Goal: Information Seeking & Learning: Learn about a topic

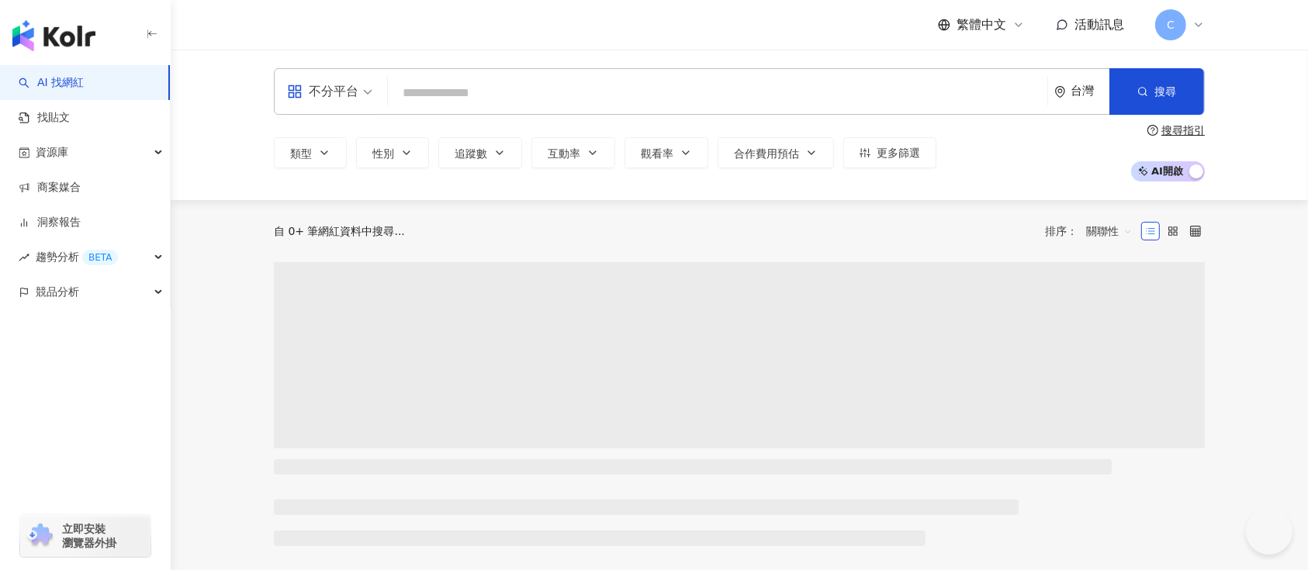
click at [595, 89] on input "search" at bounding box center [717, 92] width 647 height 29
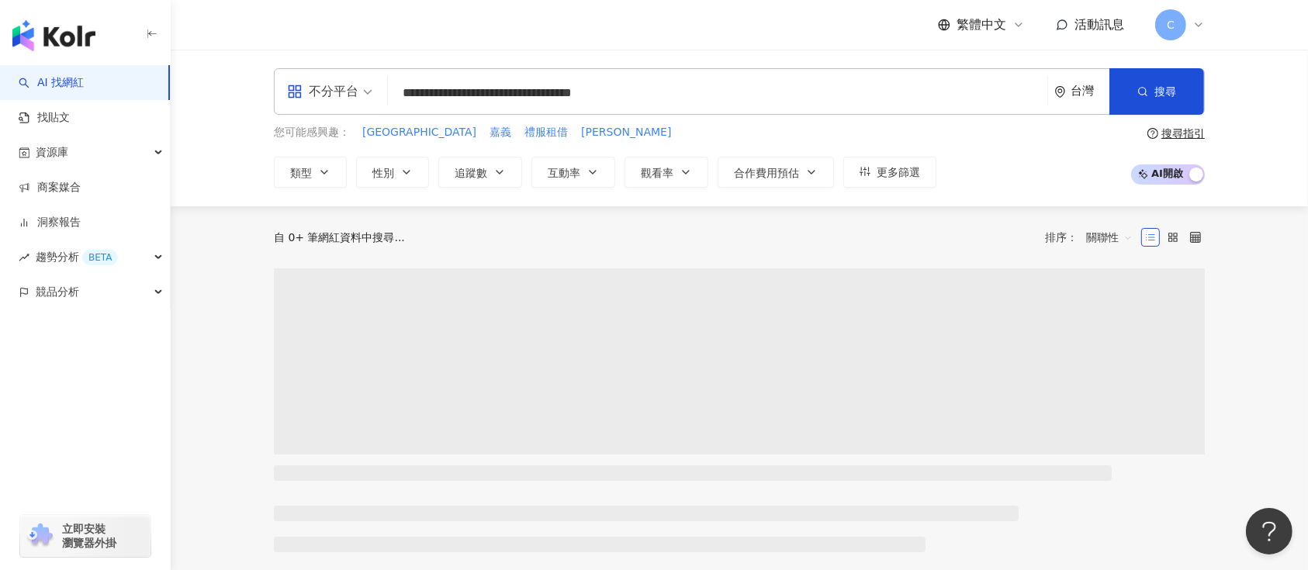
click at [386, 113] on div "**********" at bounding box center [739, 91] width 931 height 47
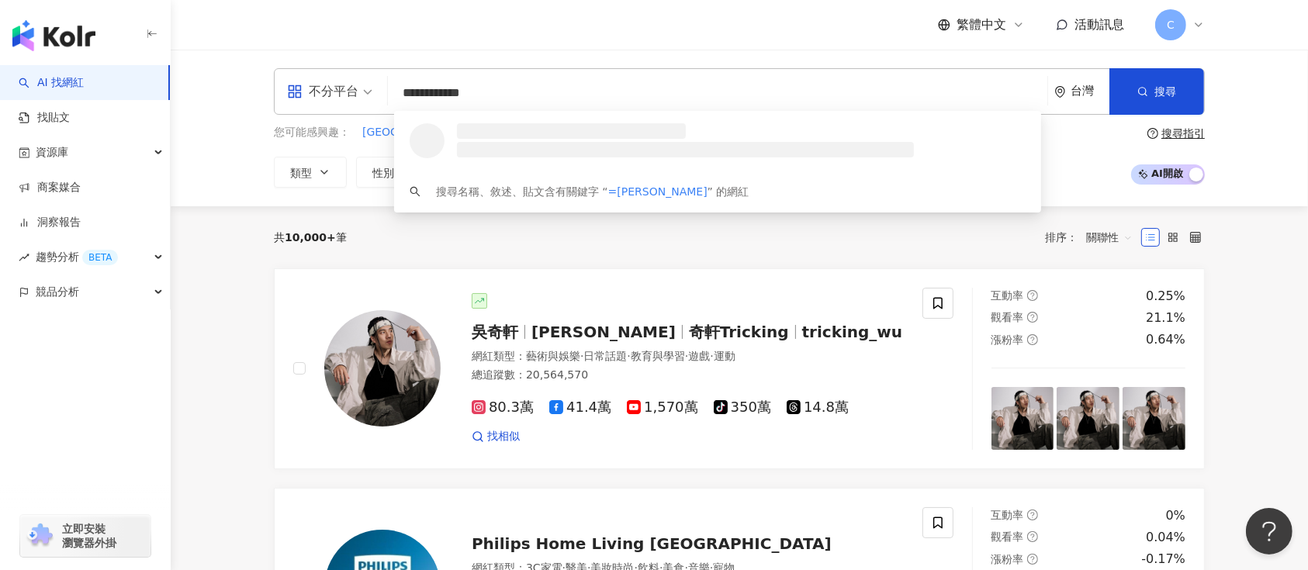
type input "**********"
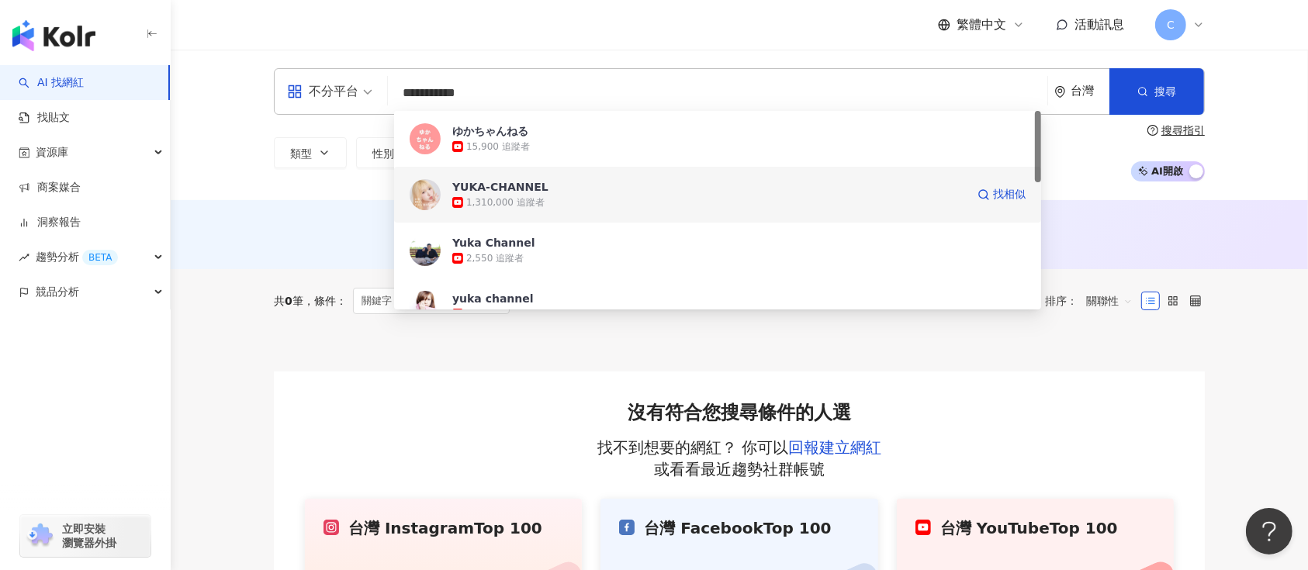
click at [527, 202] on div "1,310,000 追蹤者" at bounding box center [505, 202] width 78 height 13
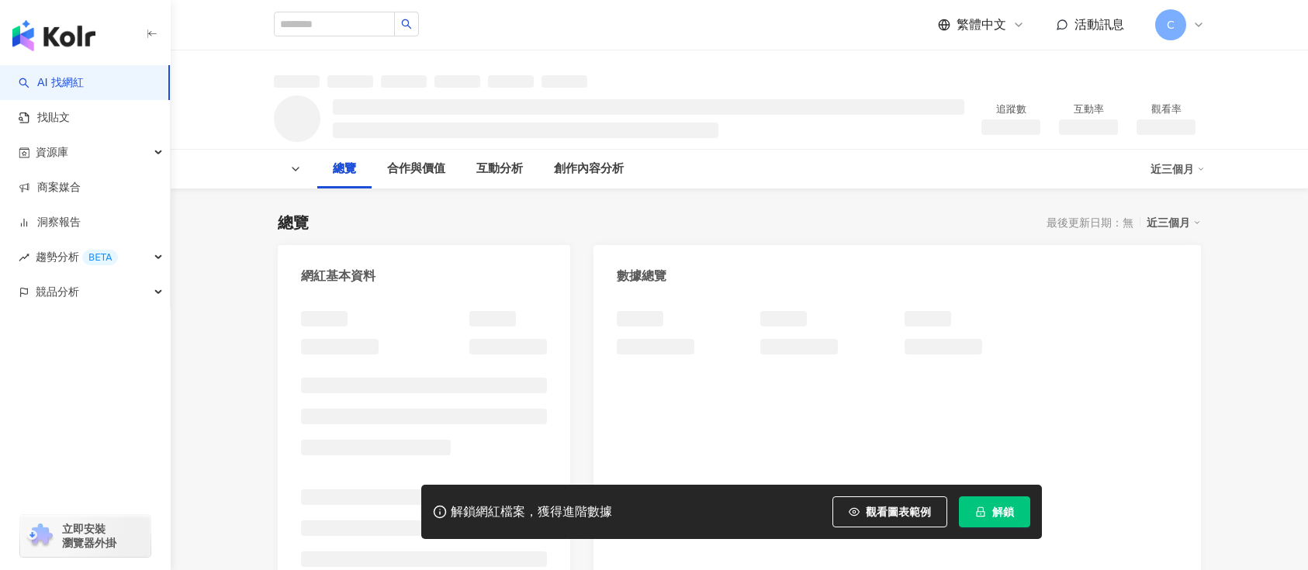
scroll to position [312, 0]
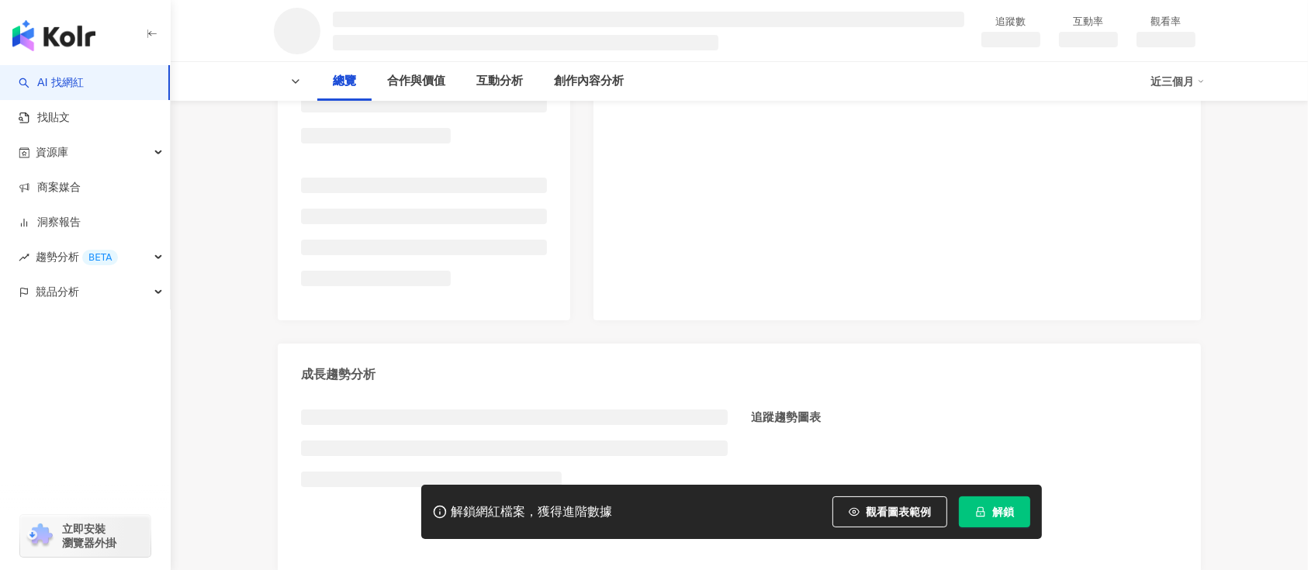
click at [983, 518] on button "解鎖" at bounding box center [994, 511] width 71 height 31
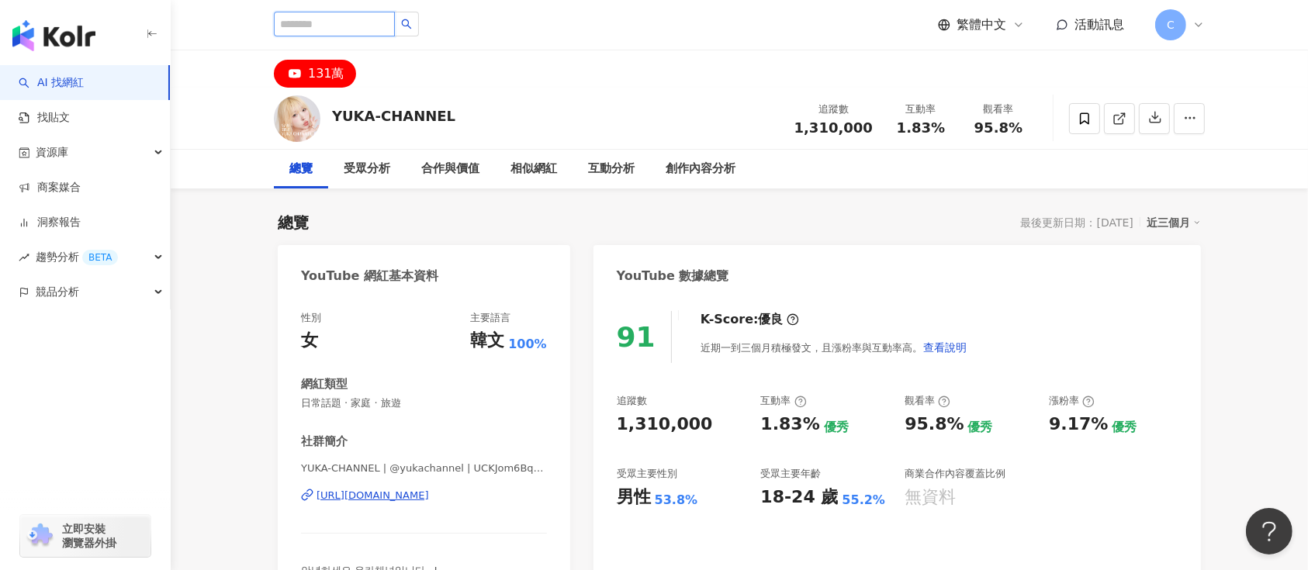
click at [352, 22] on input "search" at bounding box center [334, 24] width 121 height 25
paste input "*********"
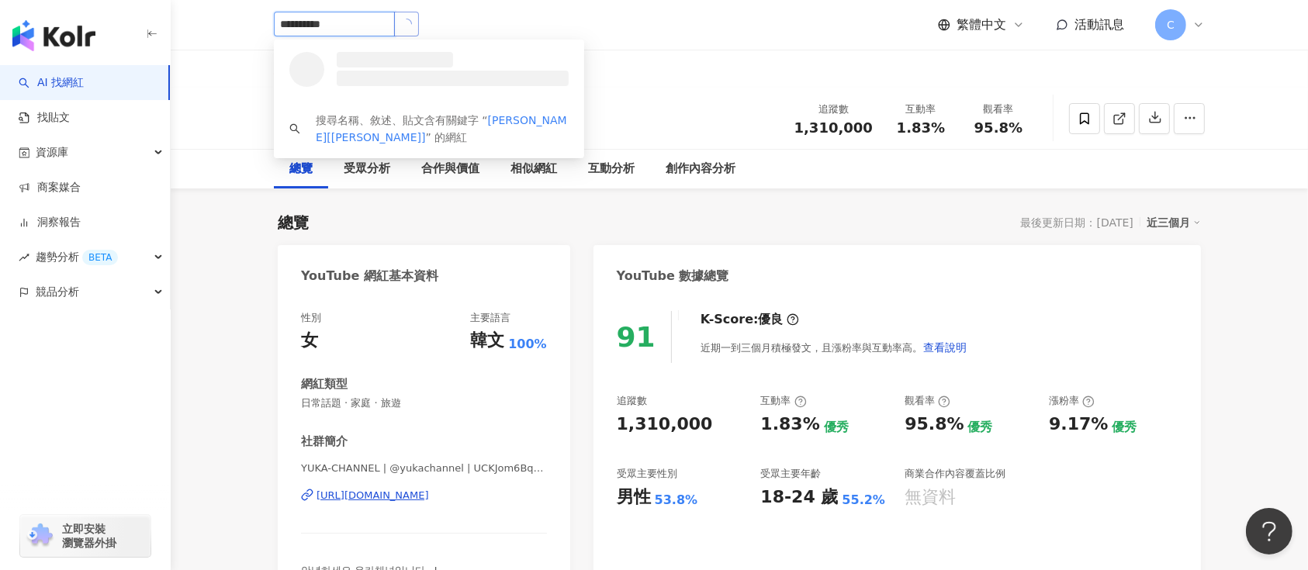
type input "*********"
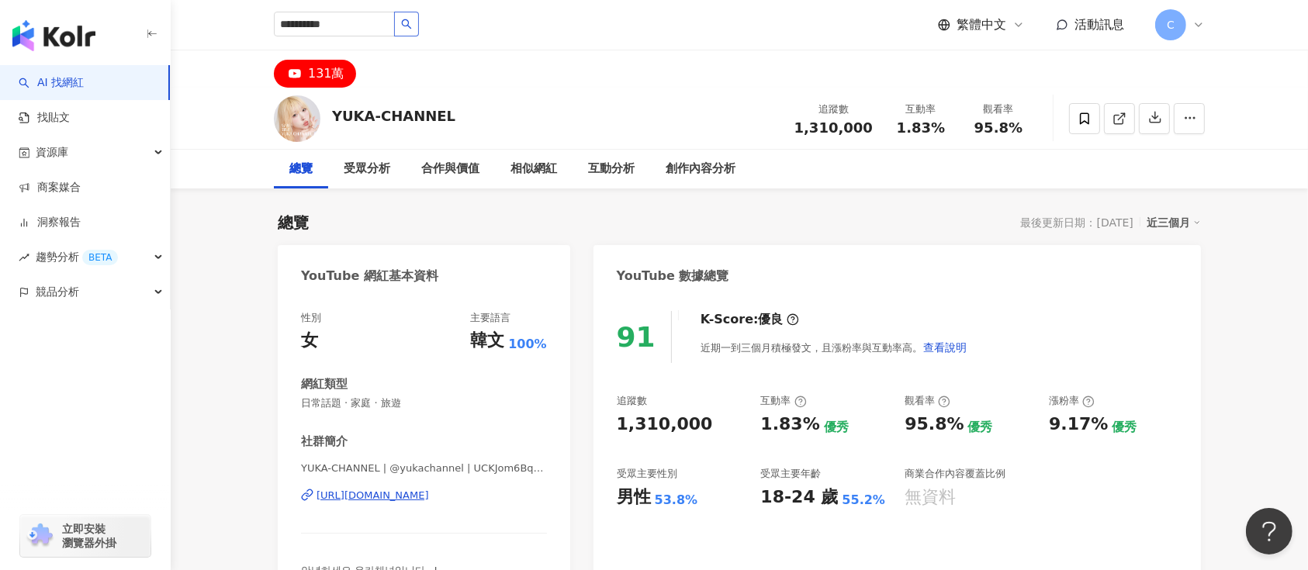
click at [772, 227] on div "總覽 最後更新日期：[DATE] 近三個月" at bounding box center [739, 223] width 923 height 22
click at [370, 67] on div "131萬" at bounding box center [739, 68] width 993 height 37
click at [412, 25] on icon "search" at bounding box center [406, 24] width 11 height 11
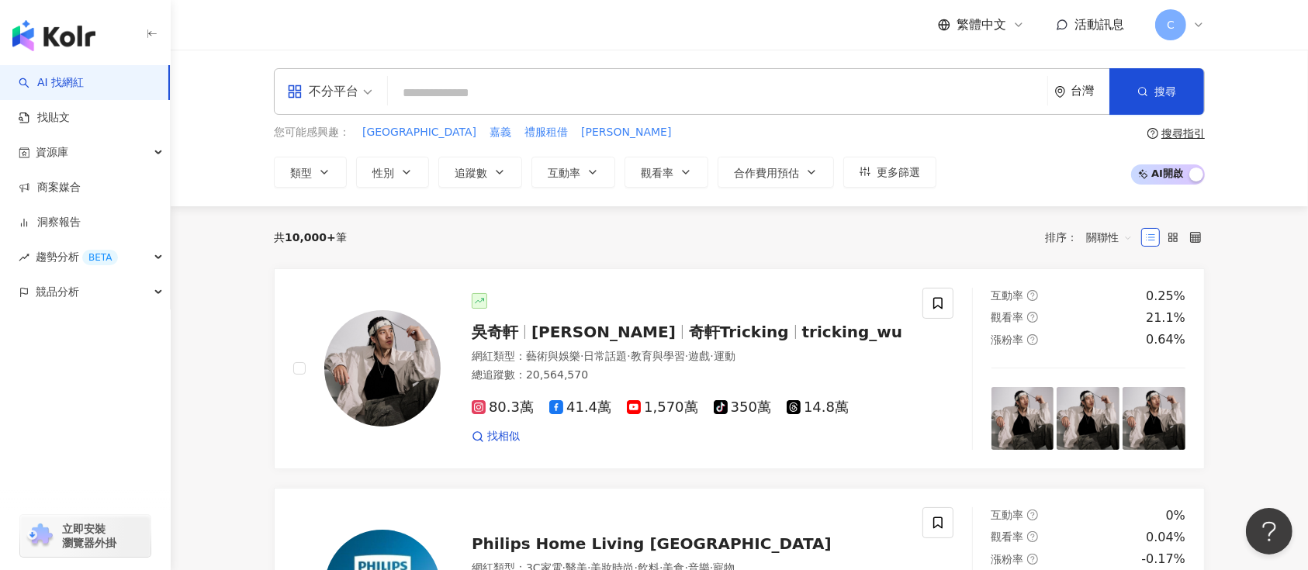
click at [365, 88] on span "不分平台" at bounding box center [329, 91] width 85 height 25
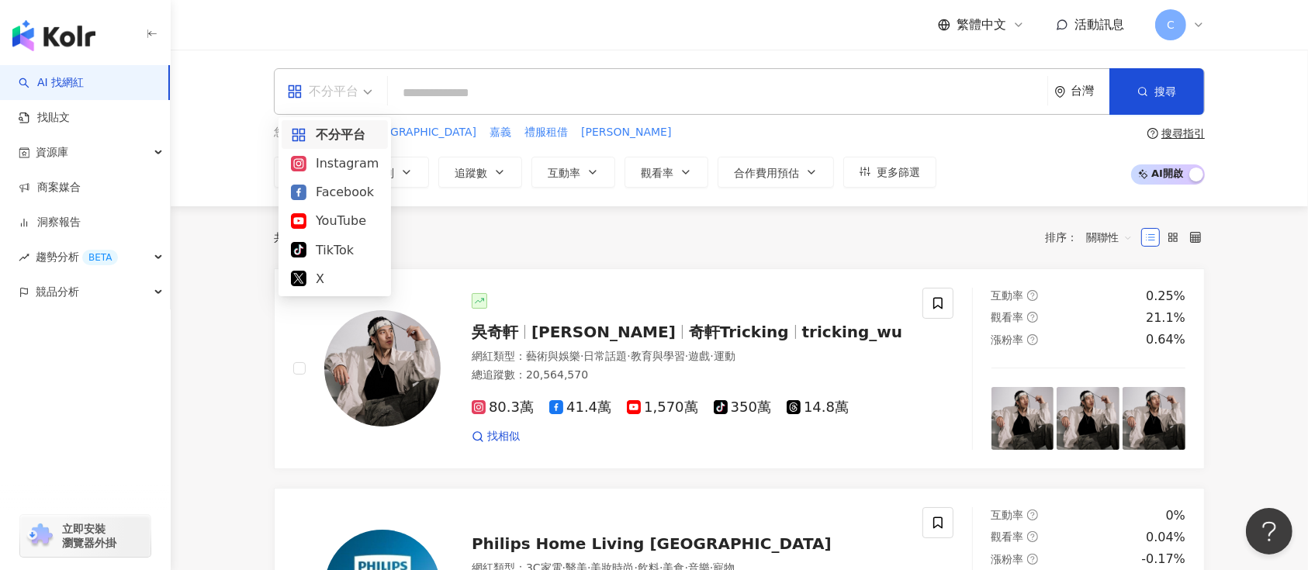
click at [365, 88] on span "不分平台" at bounding box center [329, 91] width 85 height 25
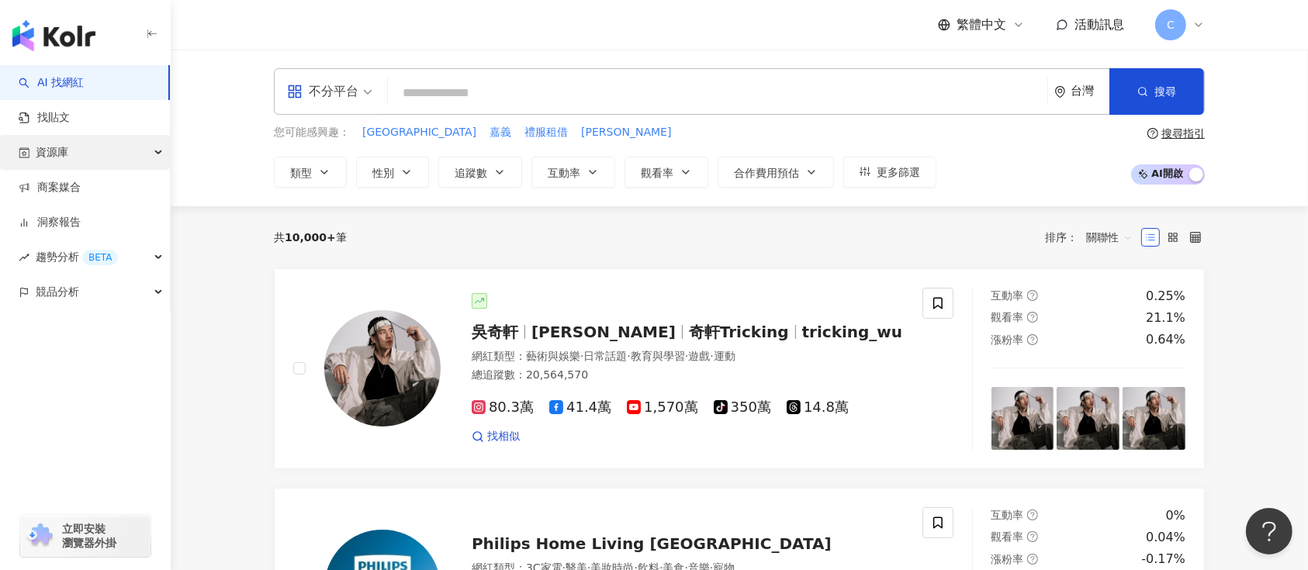
click at [105, 151] on div "資源庫" at bounding box center [85, 152] width 170 height 35
click at [97, 148] on div "資源庫" at bounding box center [85, 152] width 170 height 35
click at [70, 117] on link "找貼文" at bounding box center [44, 118] width 51 height 16
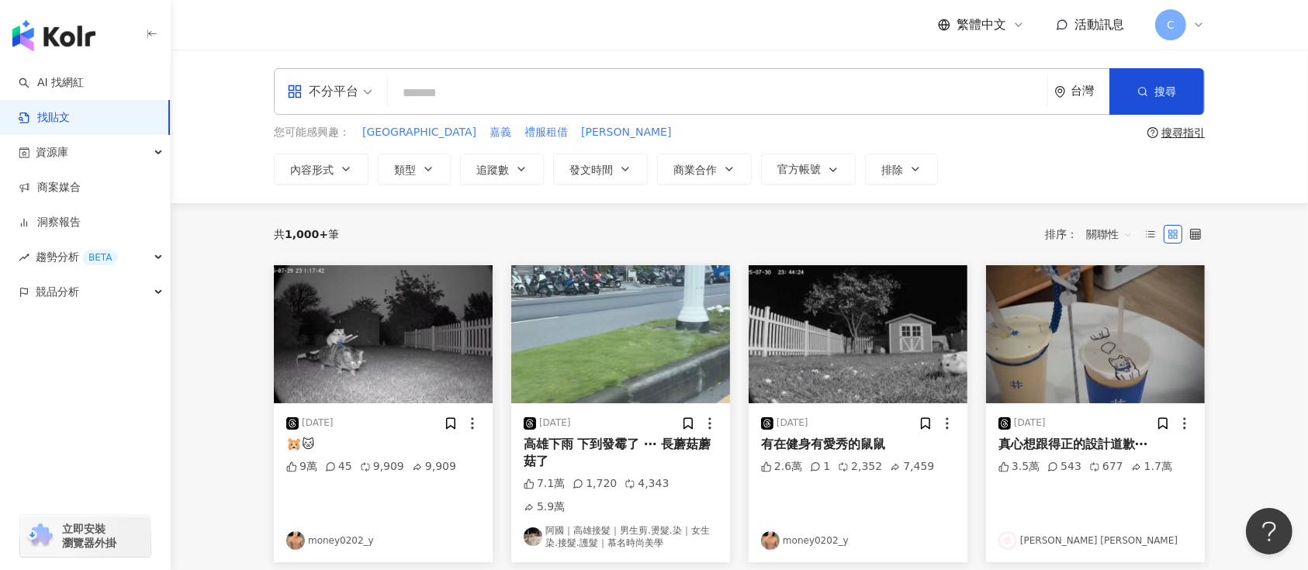
click at [518, 84] on input "search" at bounding box center [717, 92] width 647 height 33
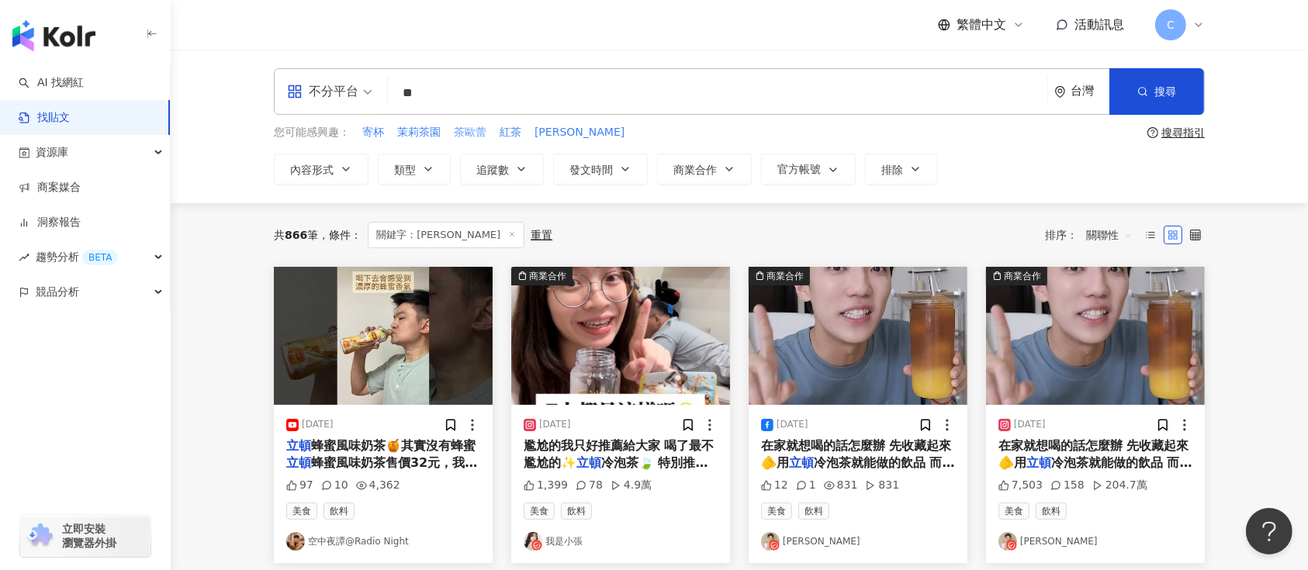
click at [465, 133] on span "茶歐蕾" at bounding box center [470, 133] width 33 height 16
type input "***"
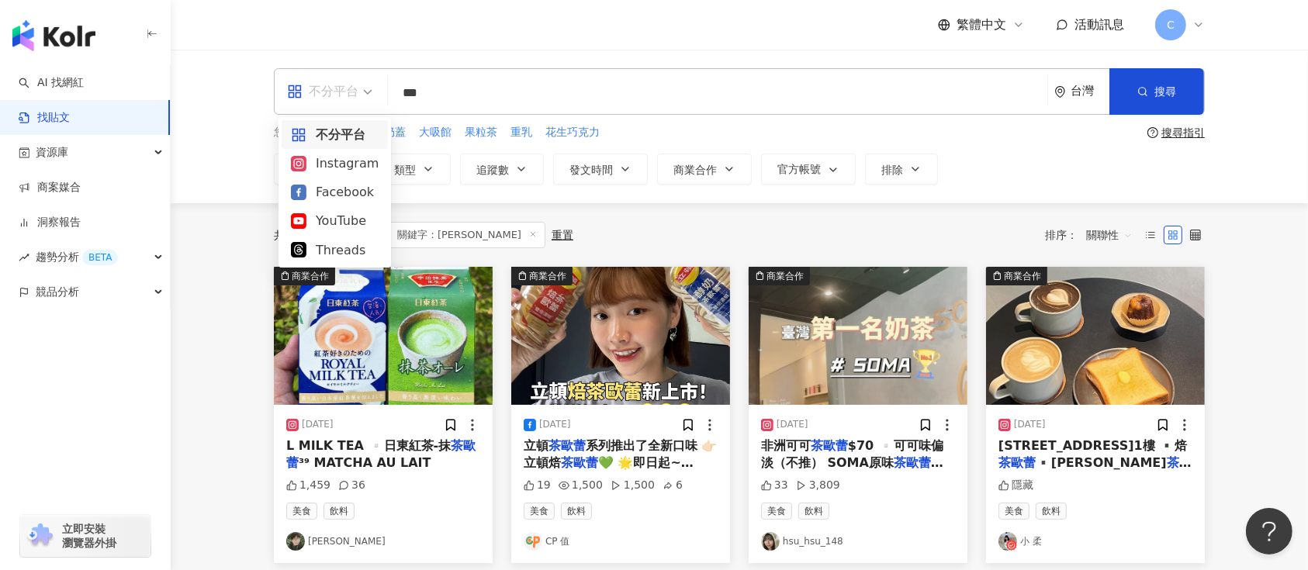
click at [338, 82] on div "不分平台" at bounding box center [322, 91] width 71 height 25
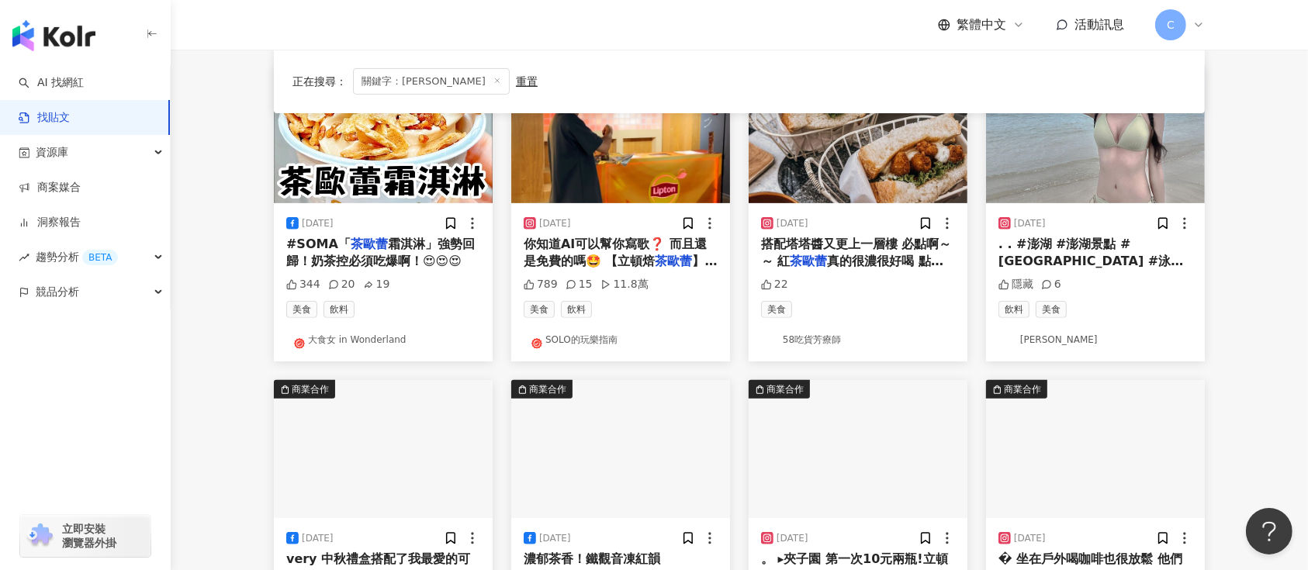
scroll to position [827, 0]
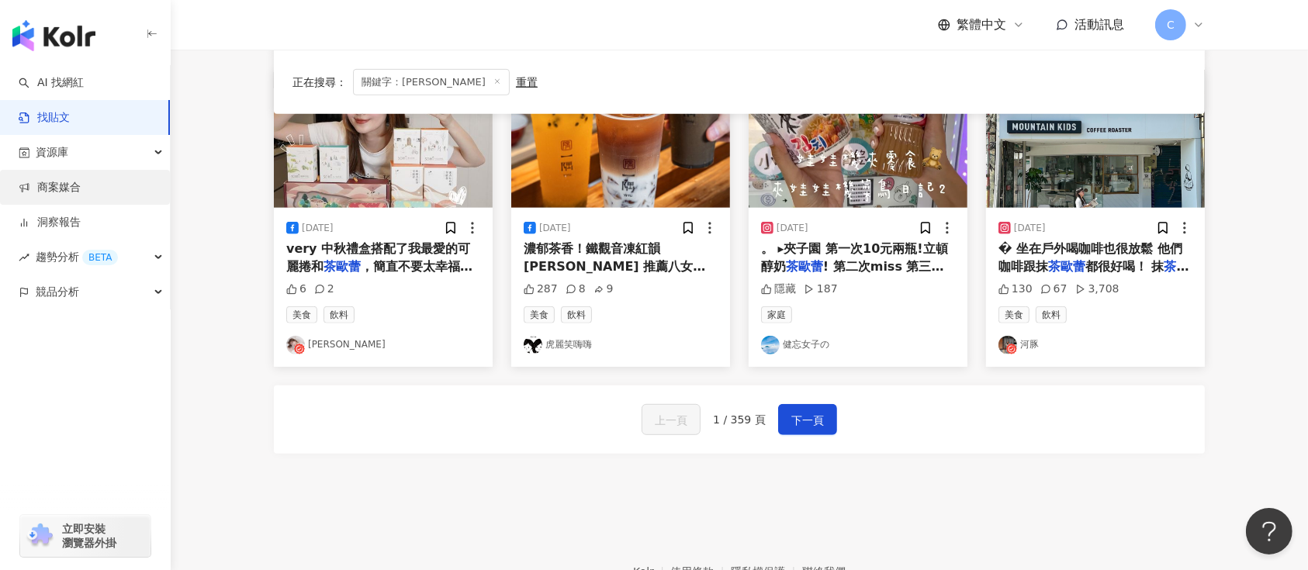
click at [81, 195] on link "商案媒合" at bounding box center [50, 188] width 62 height 16
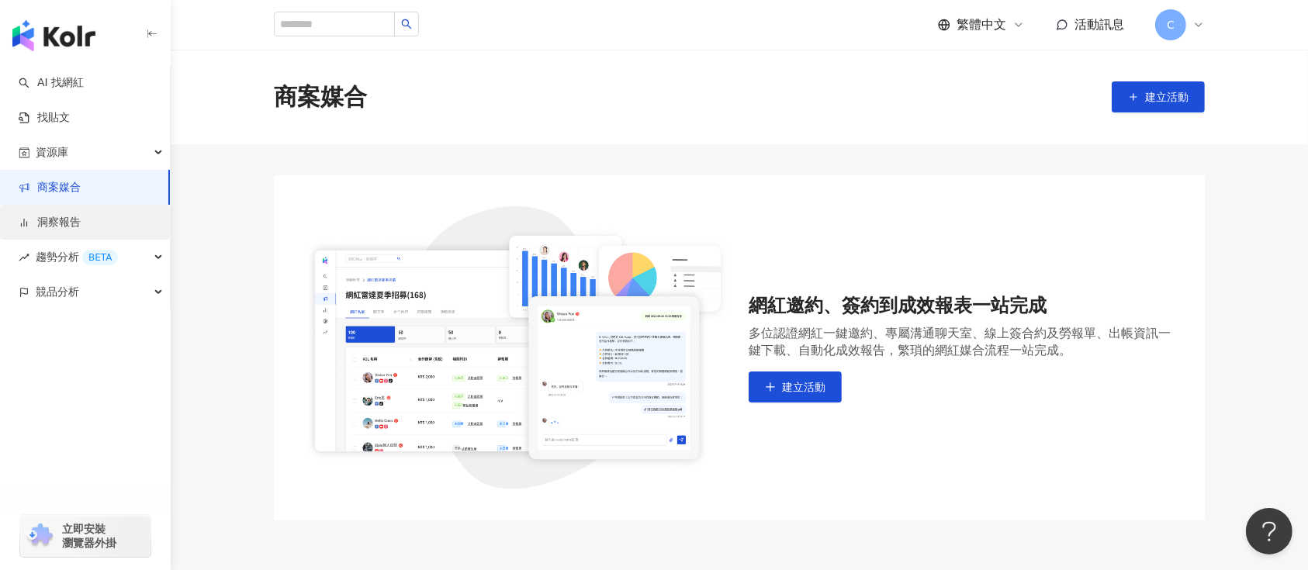
click at [81, 222] on link "洞察報告" at bounding box center [50, 223] width 62 height 16
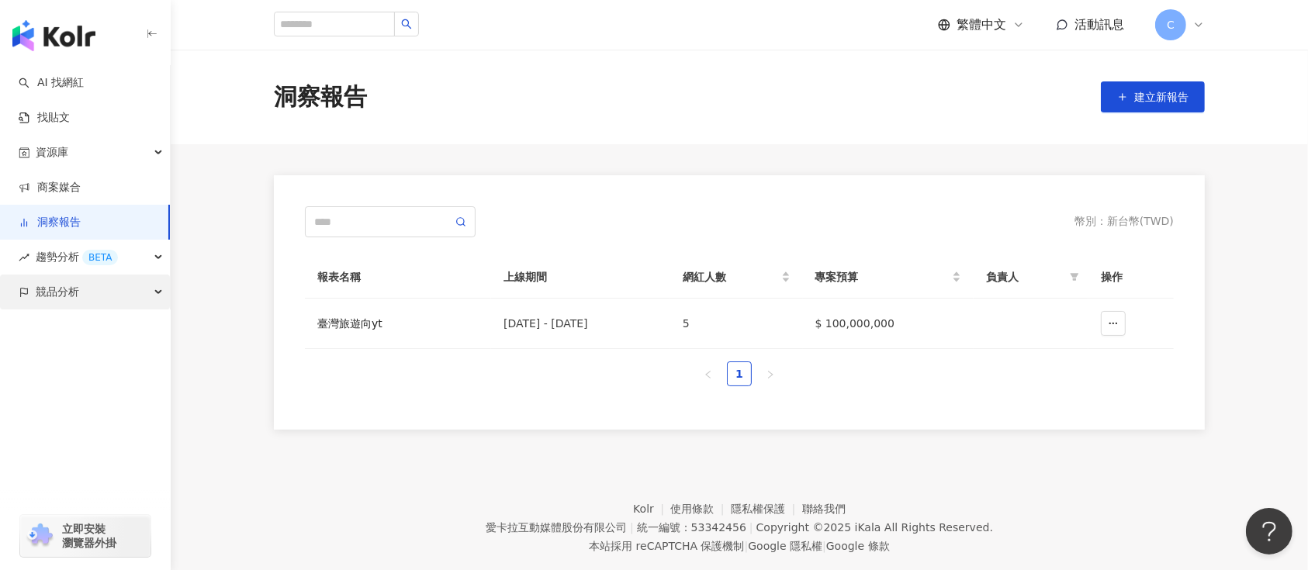
click at [54, 295] on span "競品分析" at bounding box center [57, 292] width 43 height 35
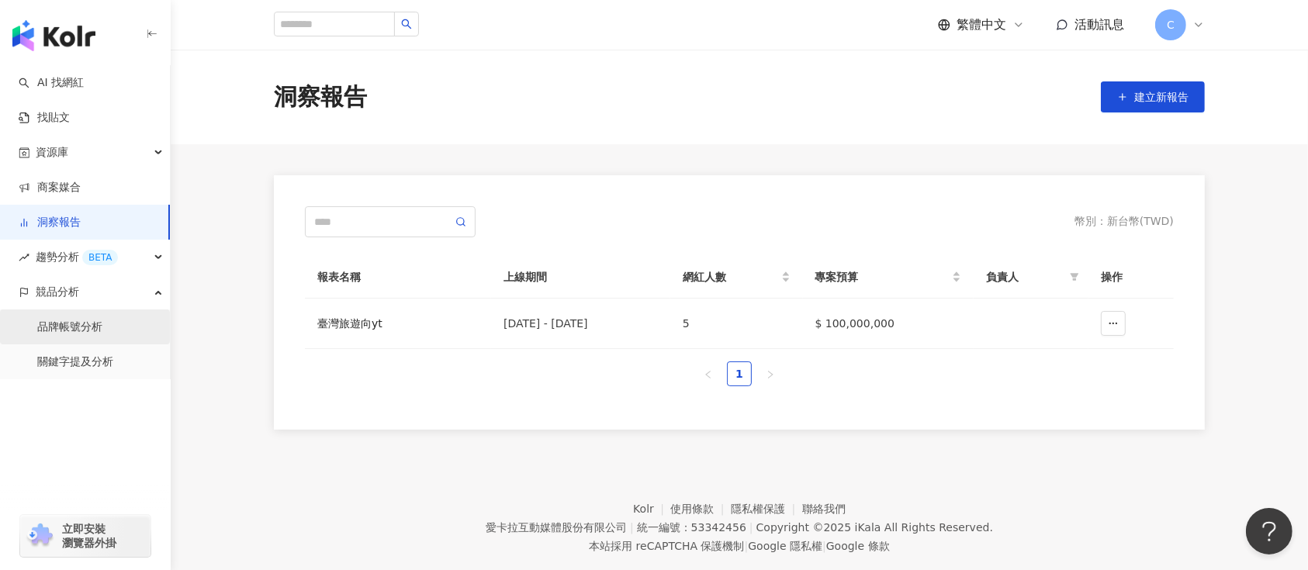
click at [66, 323] on link "品牌帳號分析" at bounding box center [69, 328] width 65 height 16
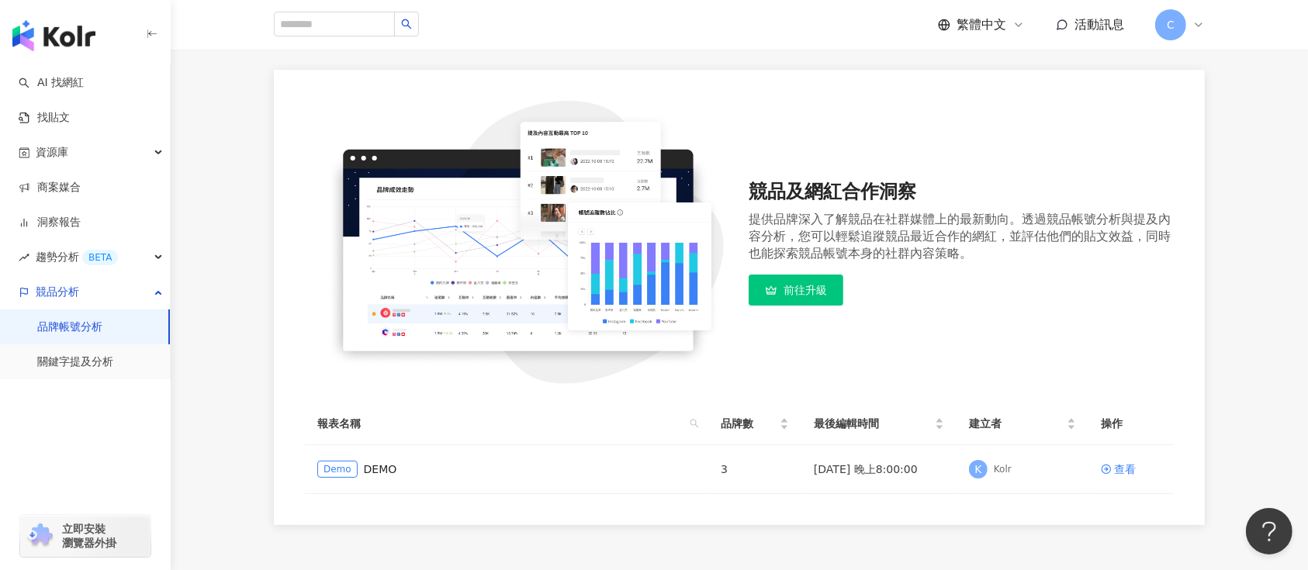
scroll to position [233, 0]
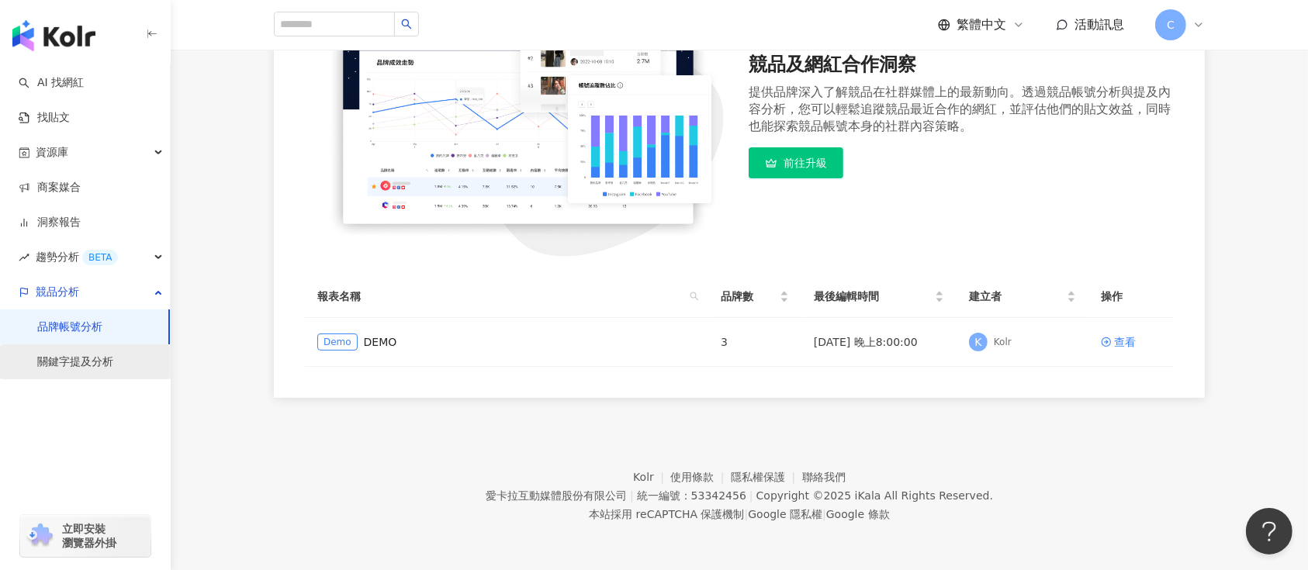
click at [66, 368] on link "關鍵字提及分析" at bounding box center [75, 362] width 76 height 16
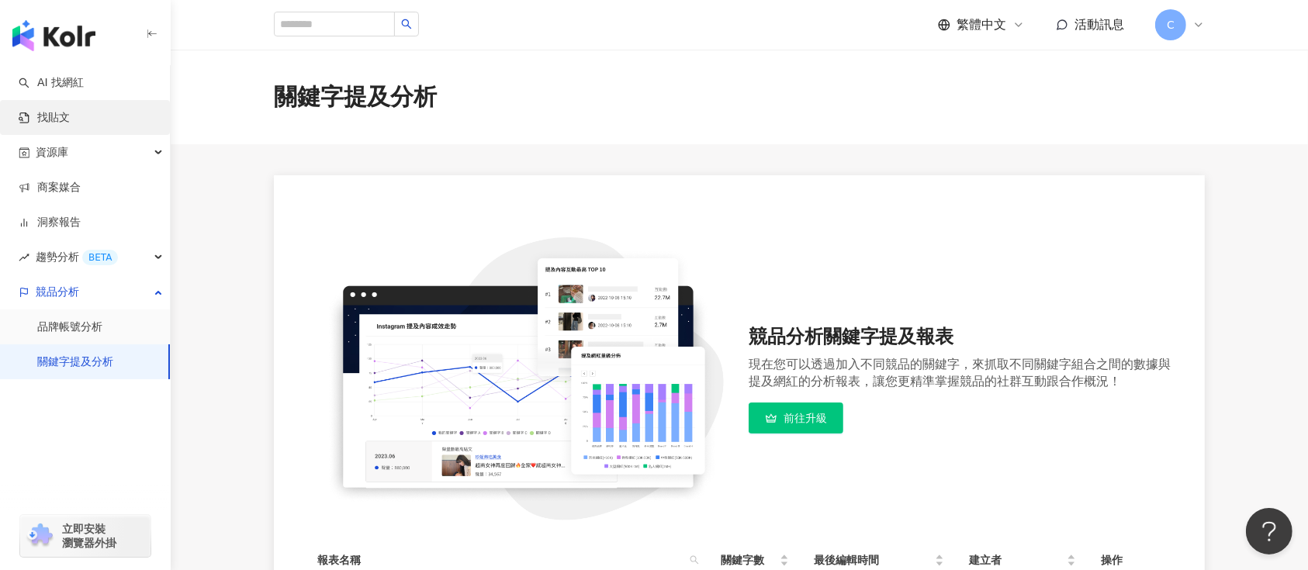
click at [61, 123] on link "找貼文" at bounding box center [44, 118] width 51 height 16
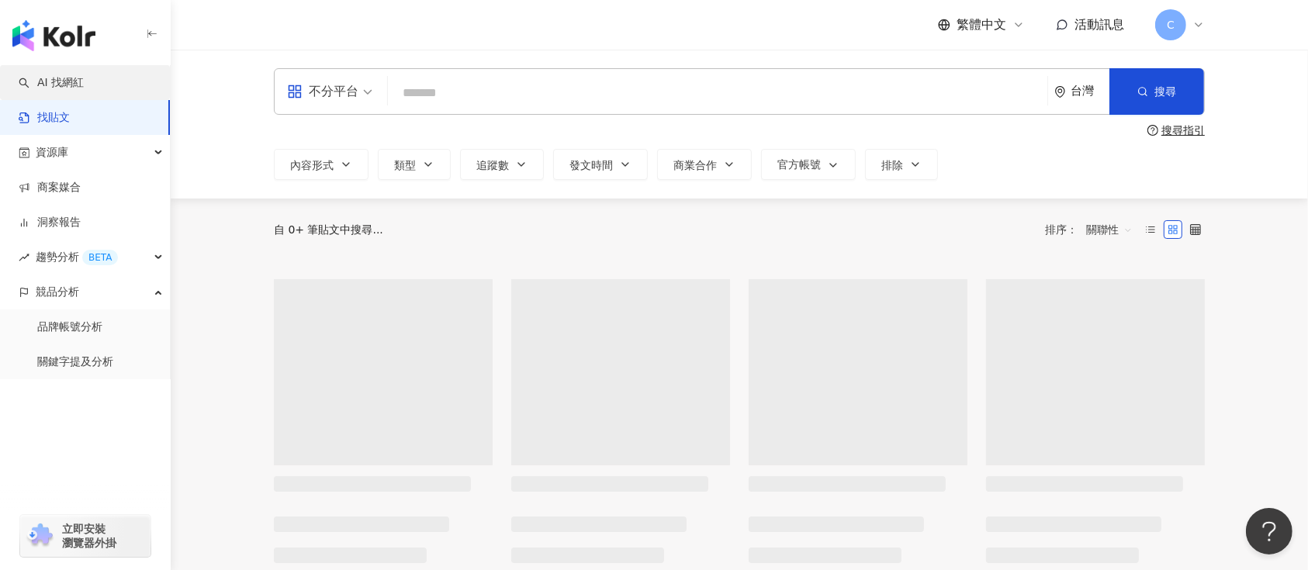
click at [73, 77] on link "AI 找網紅" at bounding box center [51, 83] width 65 height 16
